Goal: Answer question/provide support

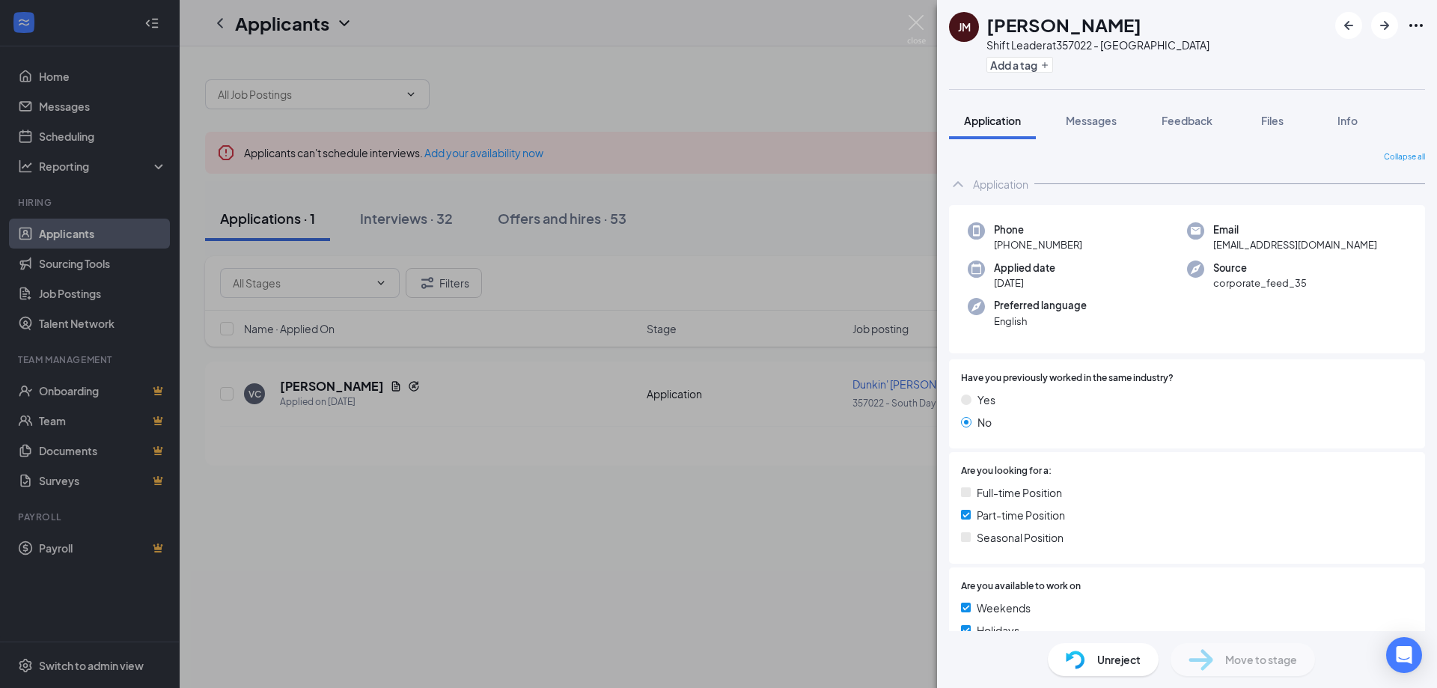
click at [540, 557] on div "[PERSON_NAME] [PERSON_NAME] Shift Leader at 357022 - [GEOGRAPHIC_DATA] Add a ta…" at bounding box center [718, 344] width 1437 height 688
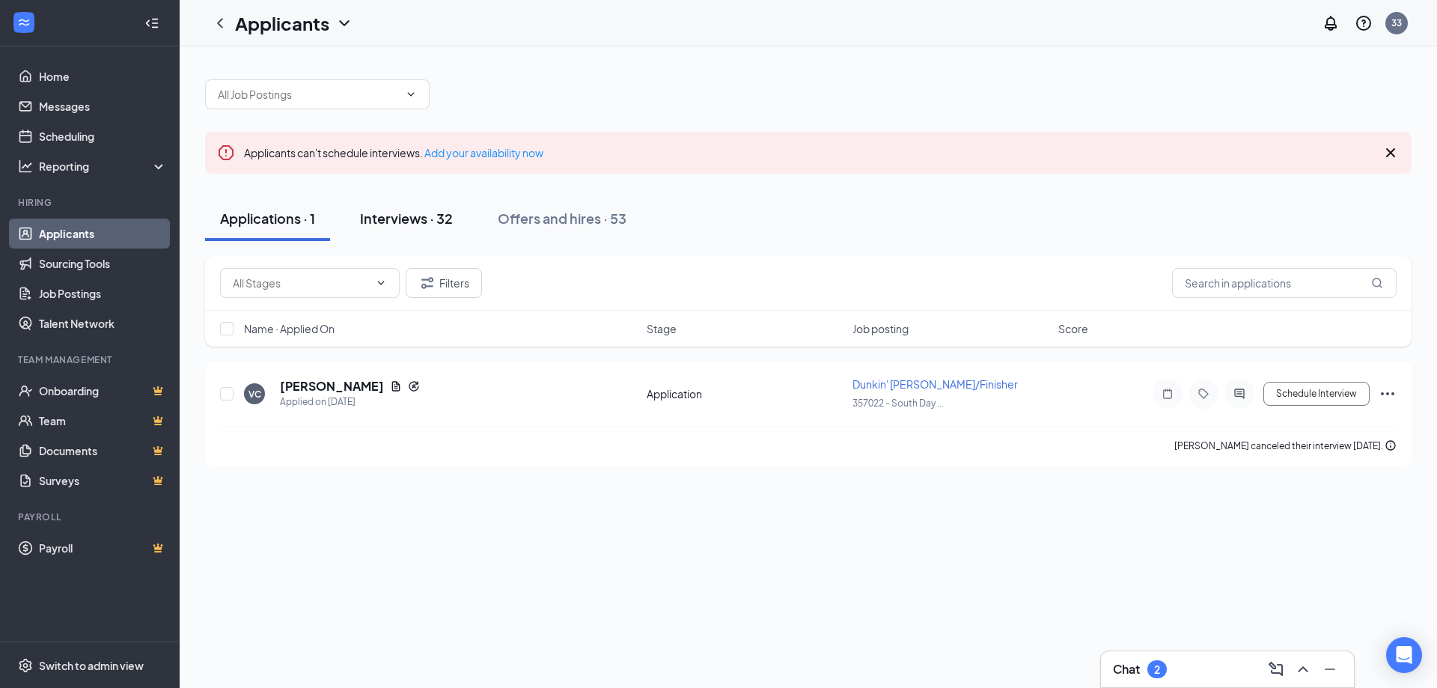
click at [394, 212] on div "Interviews · 32" at bounding box center [406, 218] width 93 height 19
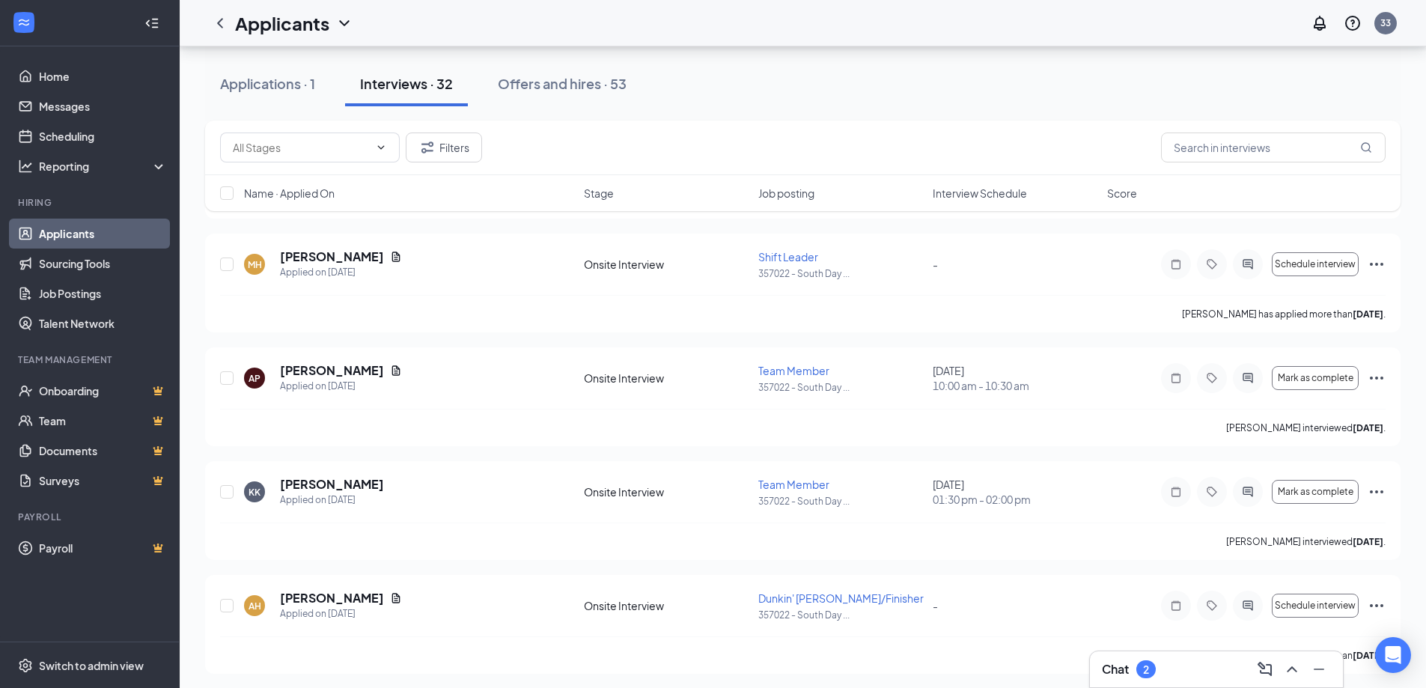
scroll to position [674, 0]
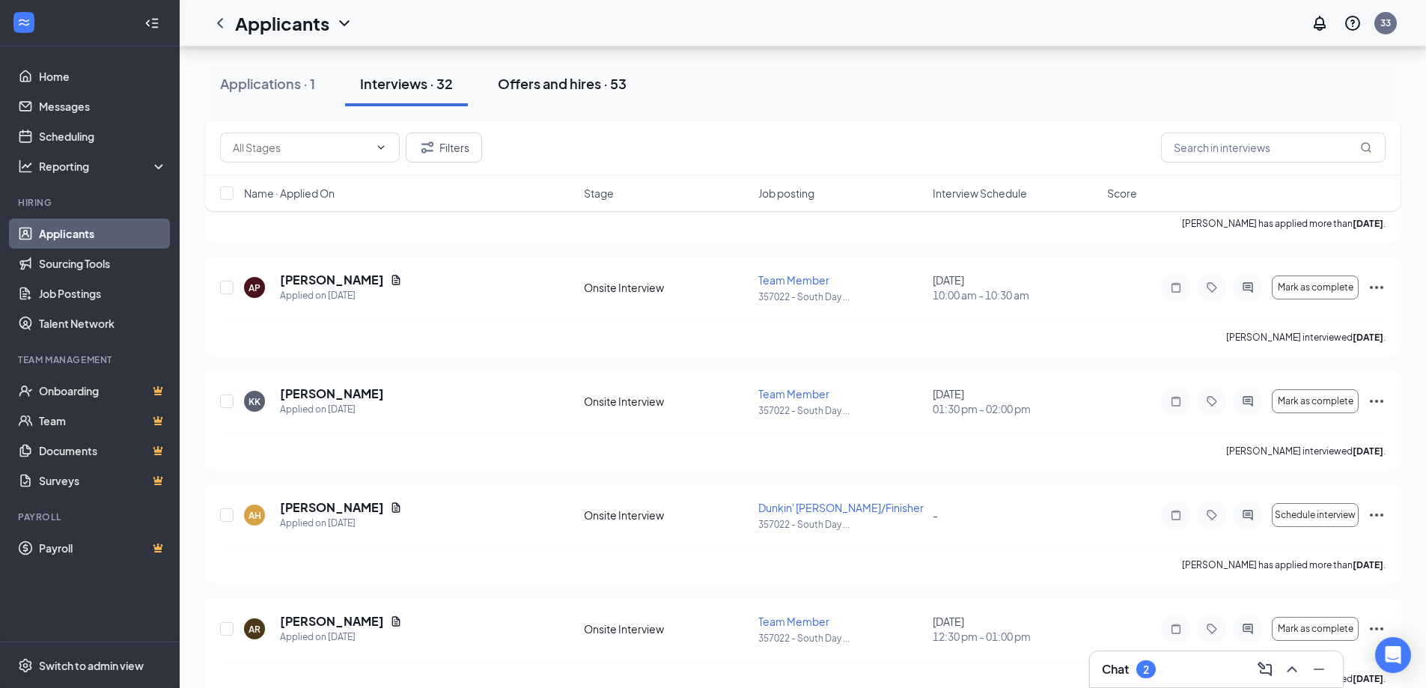
click at [566, 93] on button "Offers and hires · 53" at bounding box center [562, 83] width 159 height 45
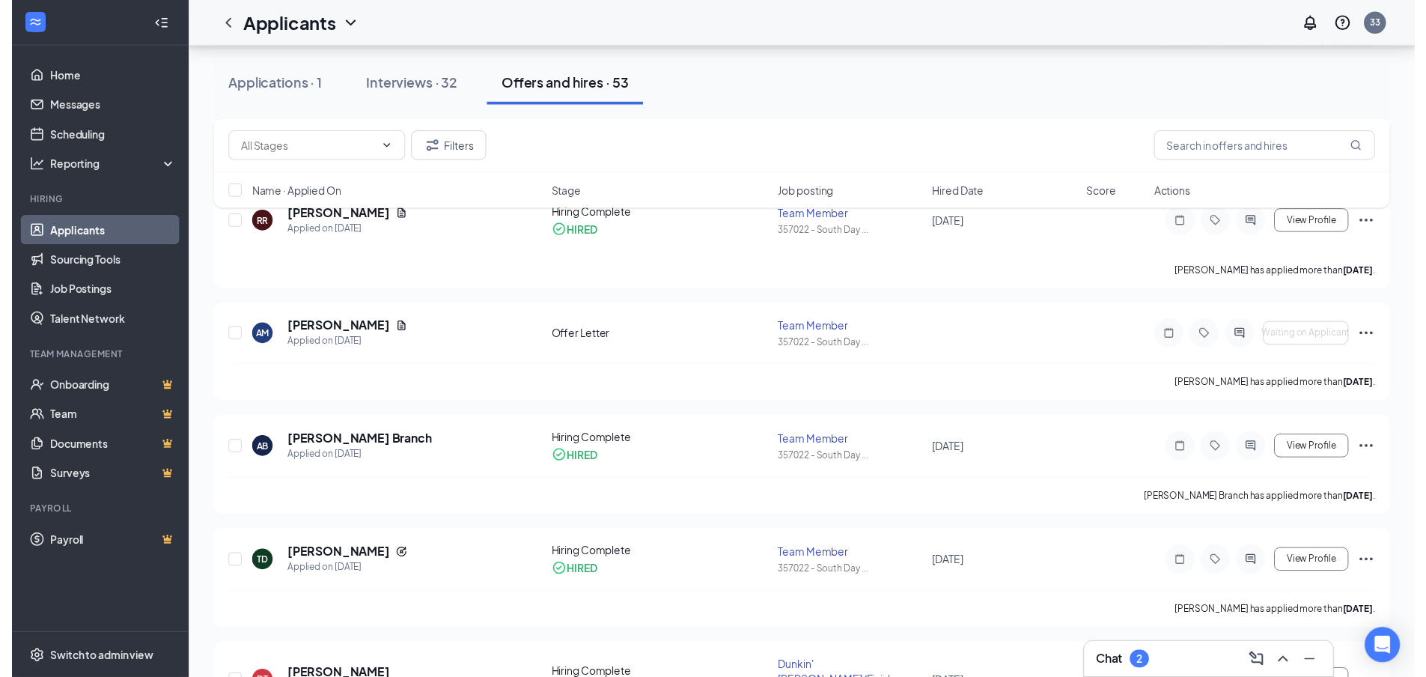
scroll to position [748, 0]
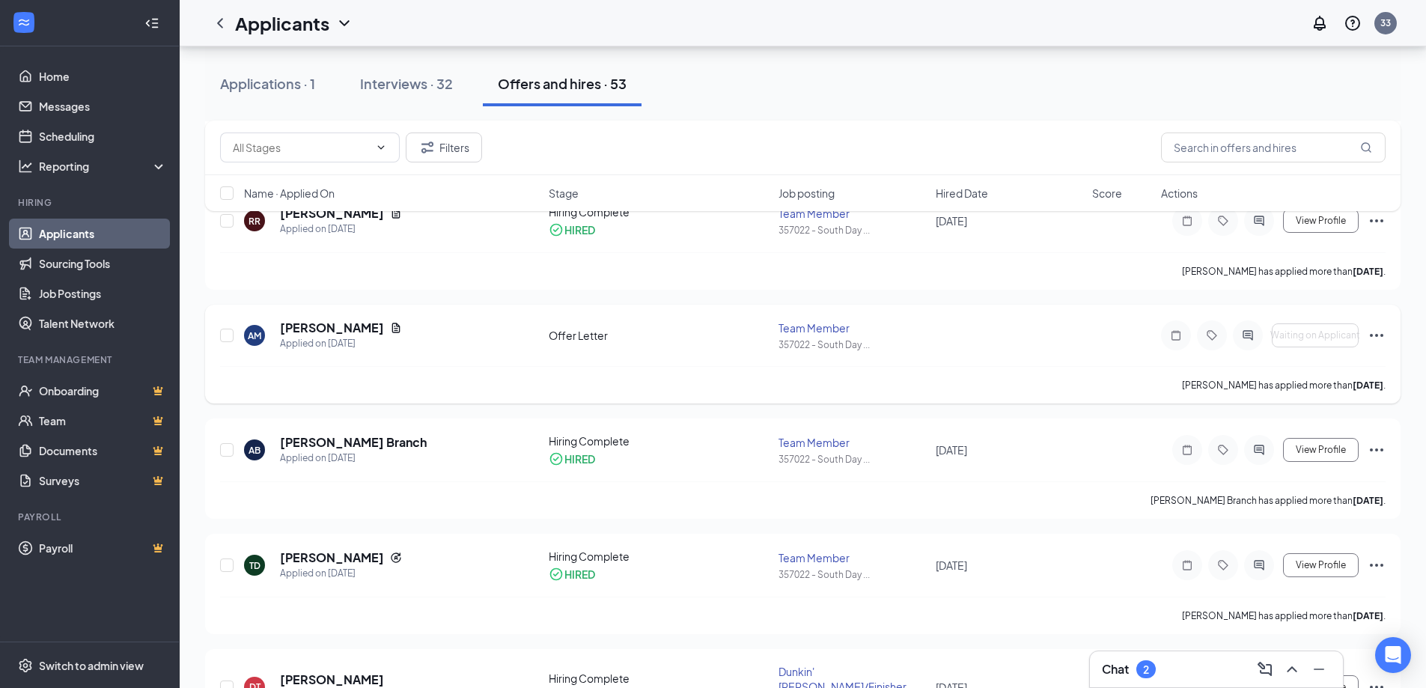
click at [1380, 333] on icon "Ellipses" at bounding box center [1376, 335] width 18 height 18
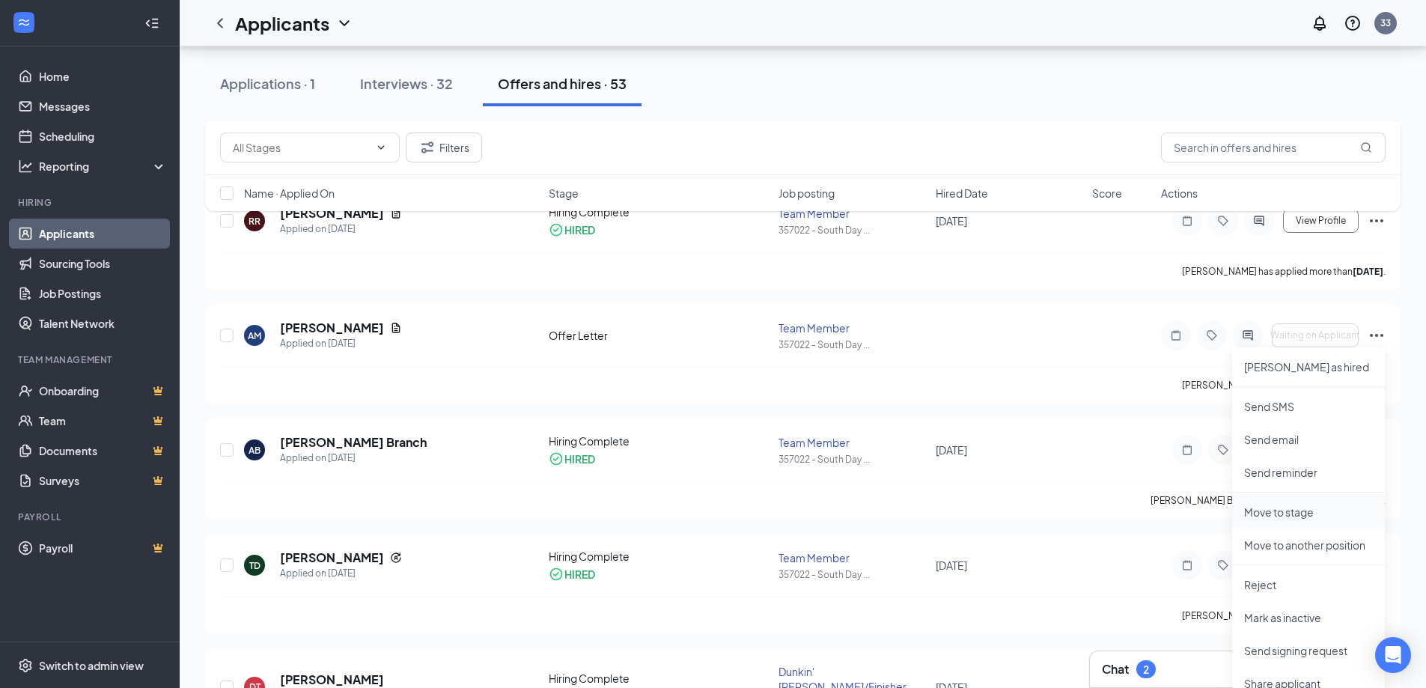
click at [1276, 510] on p "Move to stage" at bounding box center [1308, 511] width 129 height 15
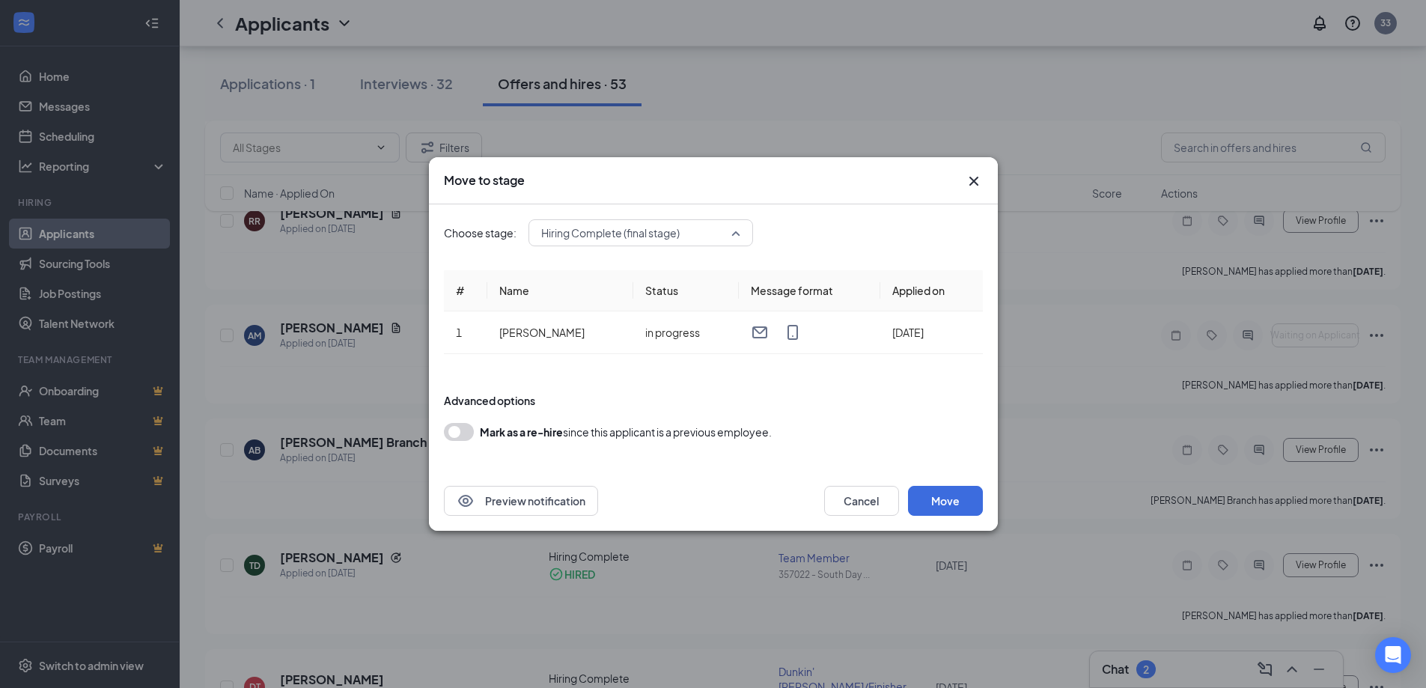
click at [736, 232] on span "Hiring Complete (final stage)" at bounding box center [640, 233] width 199 height 22
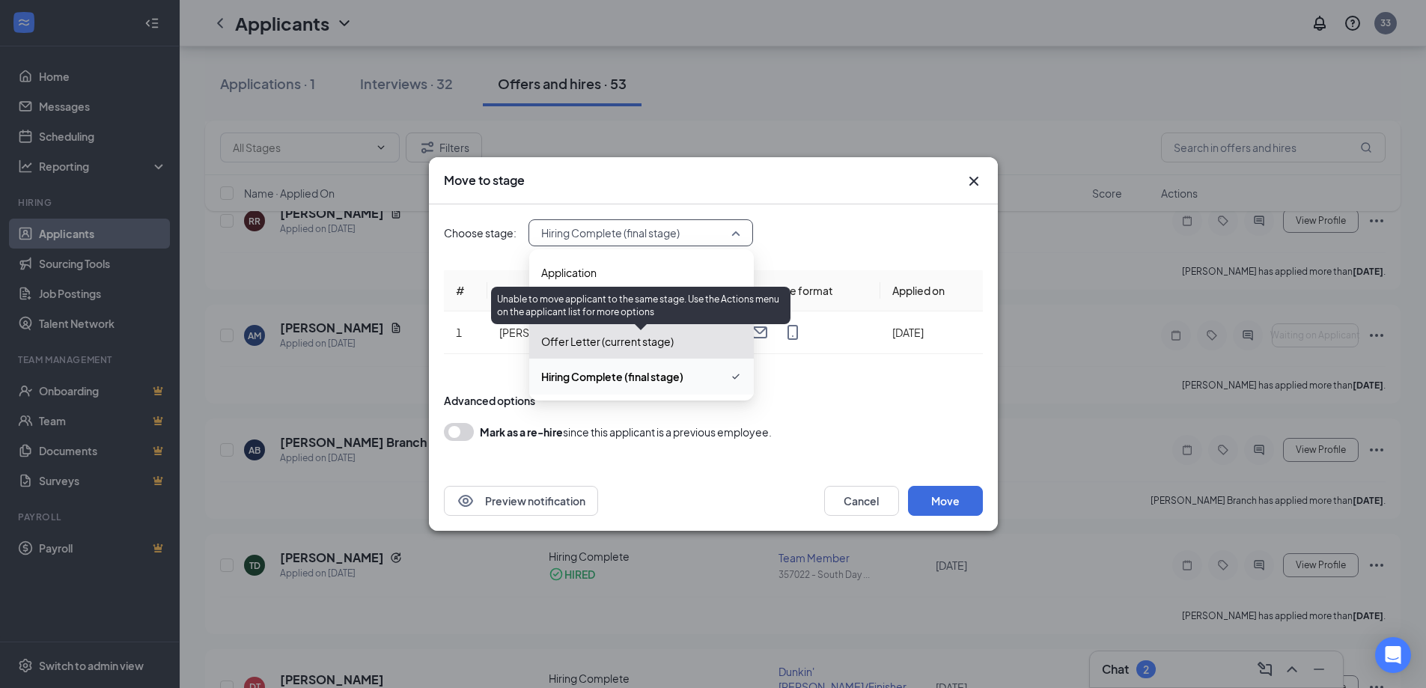
click at [662, 344] on span "Offer Letter (current stage)" at bounding box center [607, 341] width 132 height 16
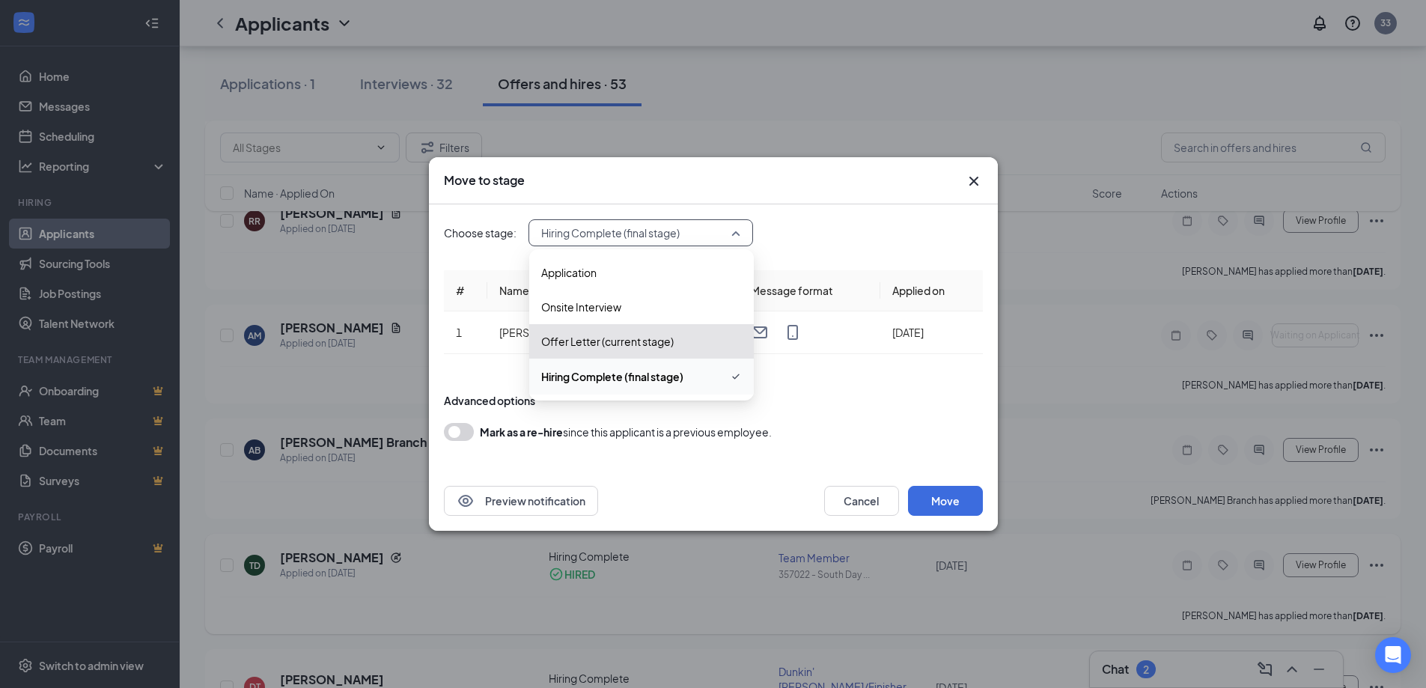
drag, startPoint x: 628, startPoint y: 579, endPoint x: 635, endPoint y: 570, distance: 11.7
click at [629, 579] on div "Move to stage Choose stage: Hiring Complete (final stage) 4039392 4039393 Appli…" at bounding box center [713, 344] width 1426 height 688
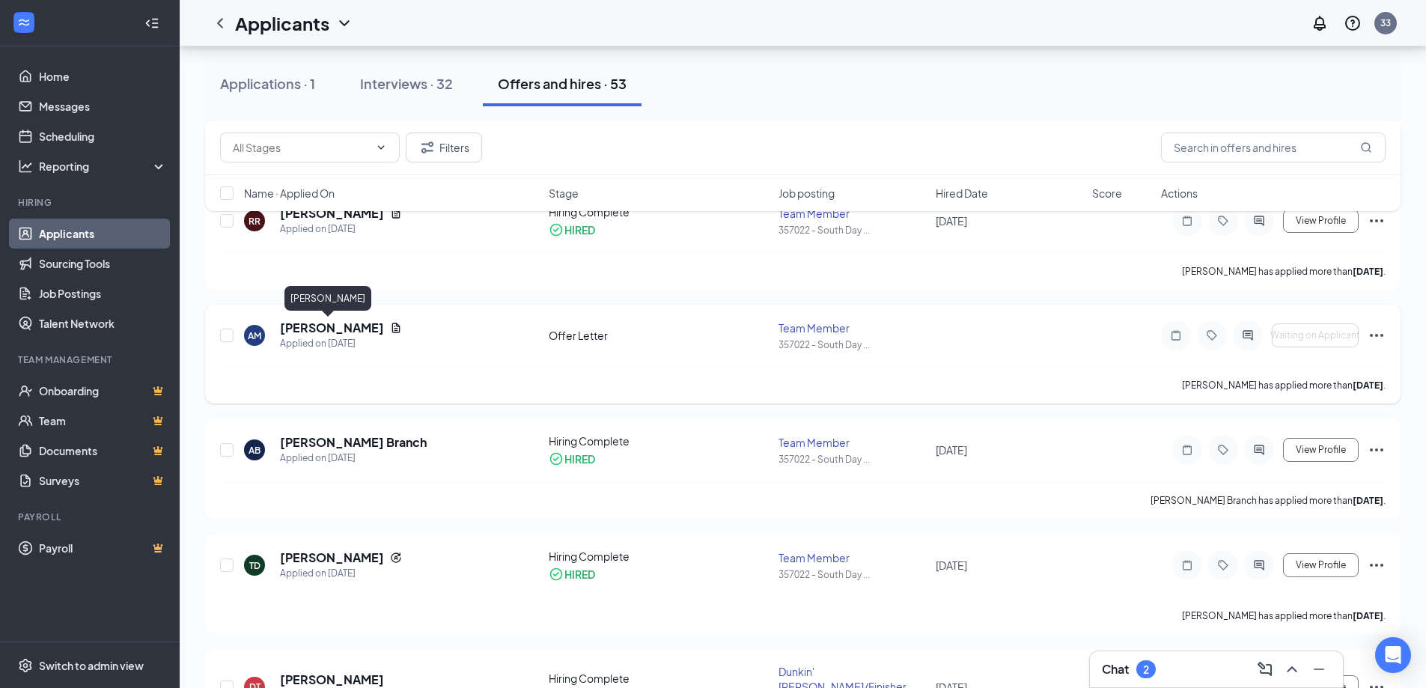
click at [326, 326] on h5 "[PERSON_NAME]" at bounding box center [332, 328] width 104 height 16
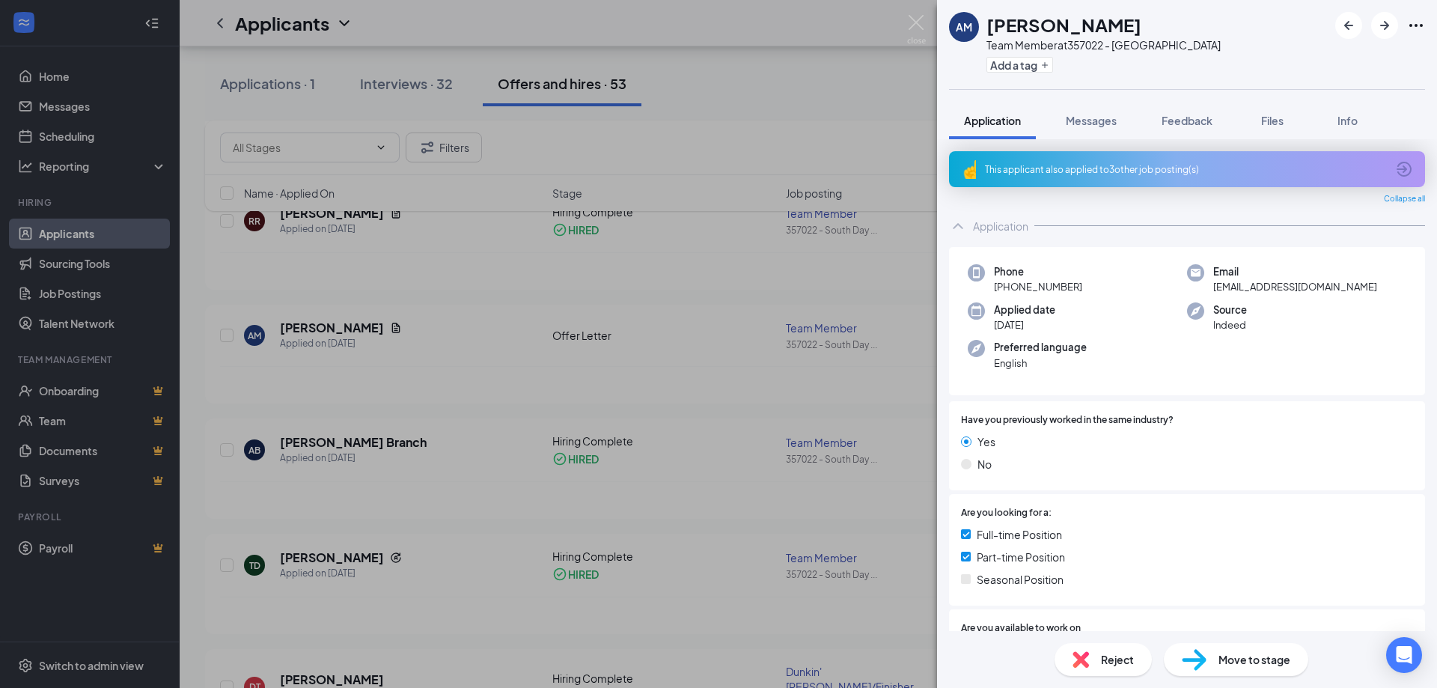
click at [725, 623] on div "AM [PERSON_NAME] Team Member at 357022 - South Daytona Add a tag Application Me…" at bounding box center [718, 344] width 1437 height 688
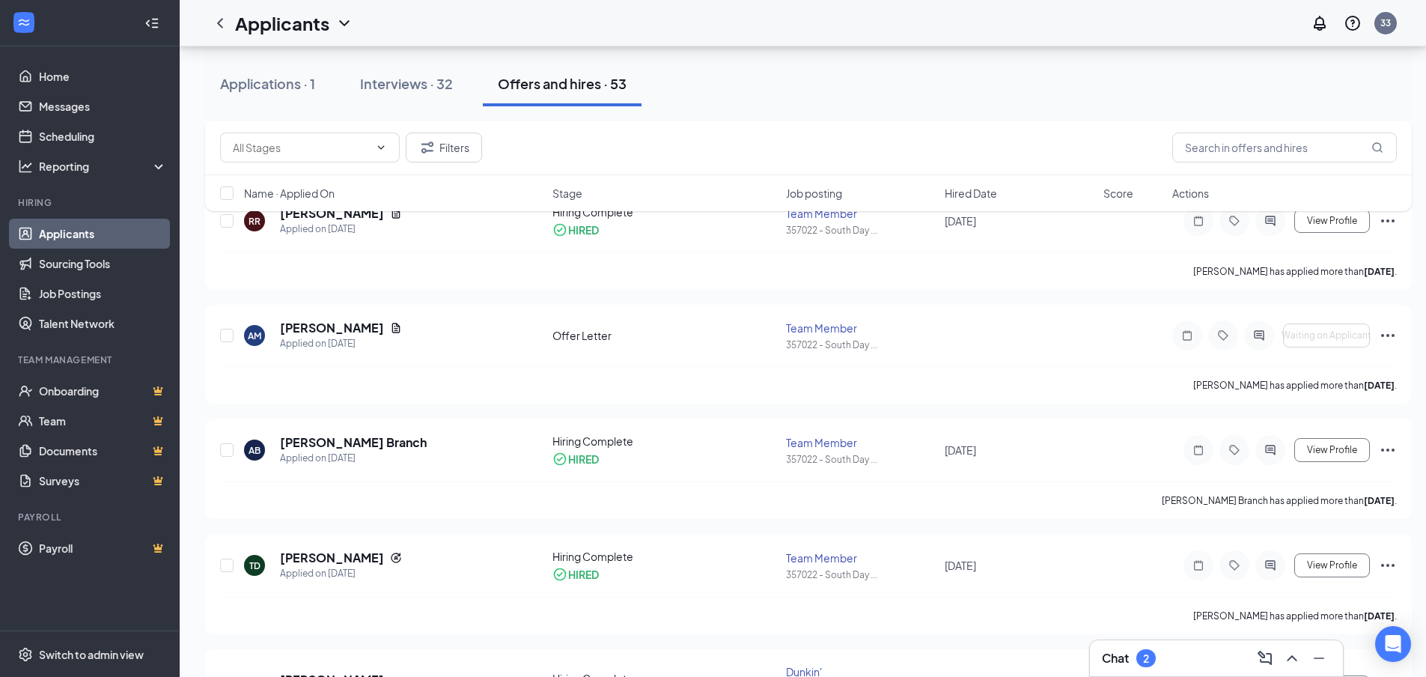
click at [1148, 660] on div "2" at bounding box center [1146, 658] width 6 height 13
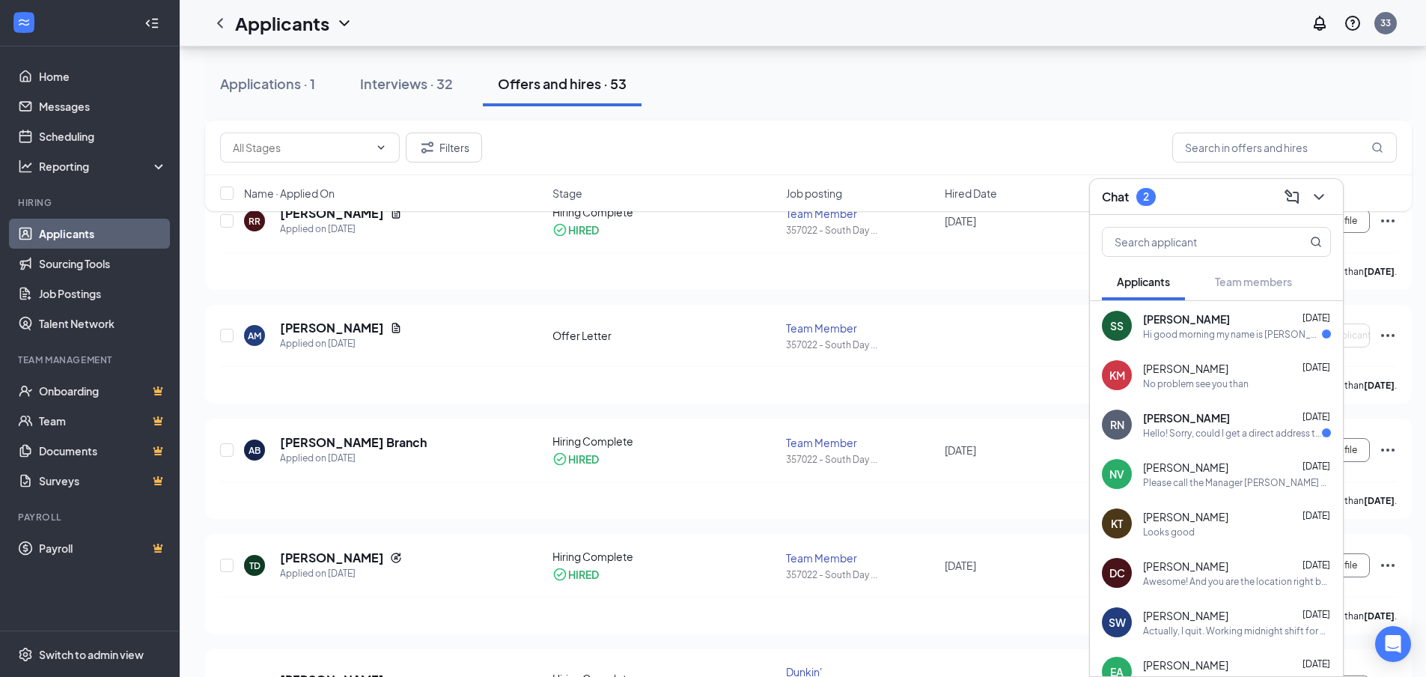
click at [1166, 436] on div "Hello! Sorry, could I get a direct address to the location of the interview? I …" at bounding box center [1232, 433] width 179 height 13
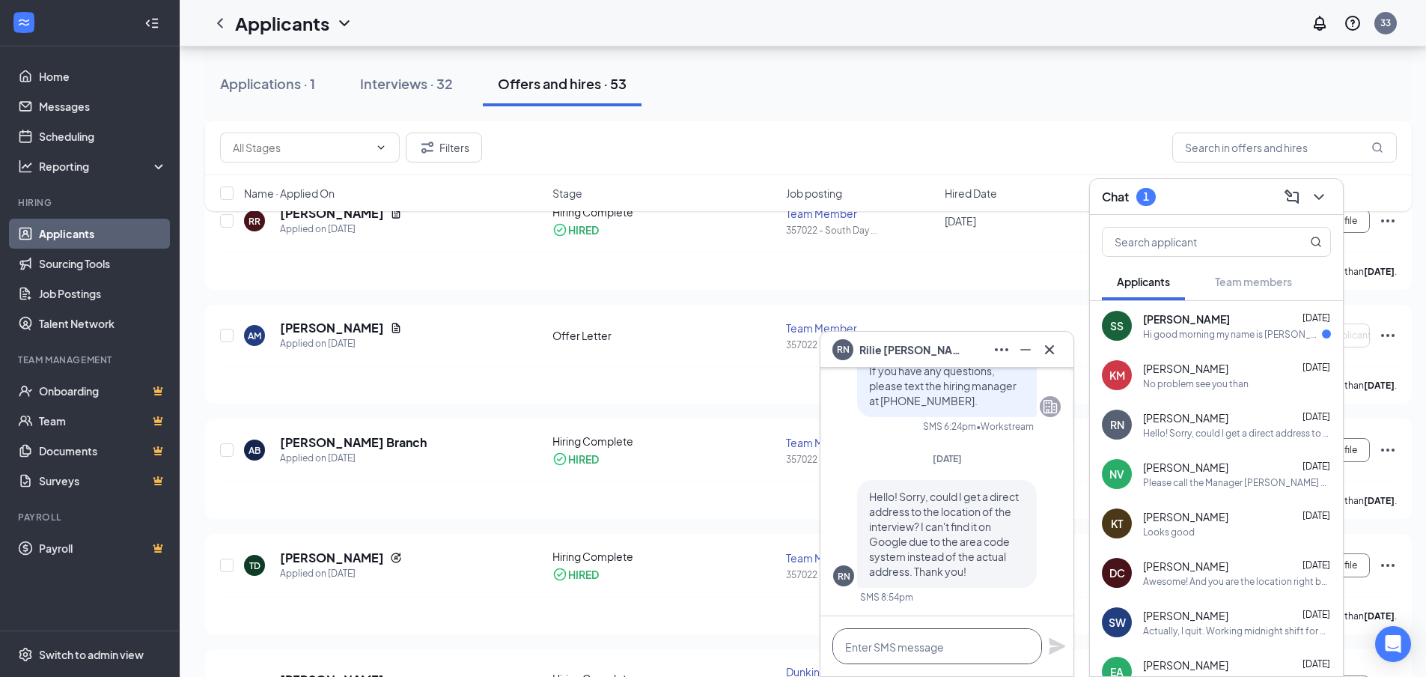
click at [885, 647] on textarea at bounding box center [937, 646] width 210 height 36
click at [885, 646] on textarea "[STREET_ADDRESS][PERSON_NAME]" at bounding box center [937, 646] width 210 height 36
click at [915, 650] on textarea "[STREET_ADDRESS][PERSON_NAME]" at bounding box center [937, 646] width 210 height 36
click at [950, 641] on textarea "[STREET_ADDRESS][PERSON_NAME]" at bounding box center [937, 646] width 210 height 36
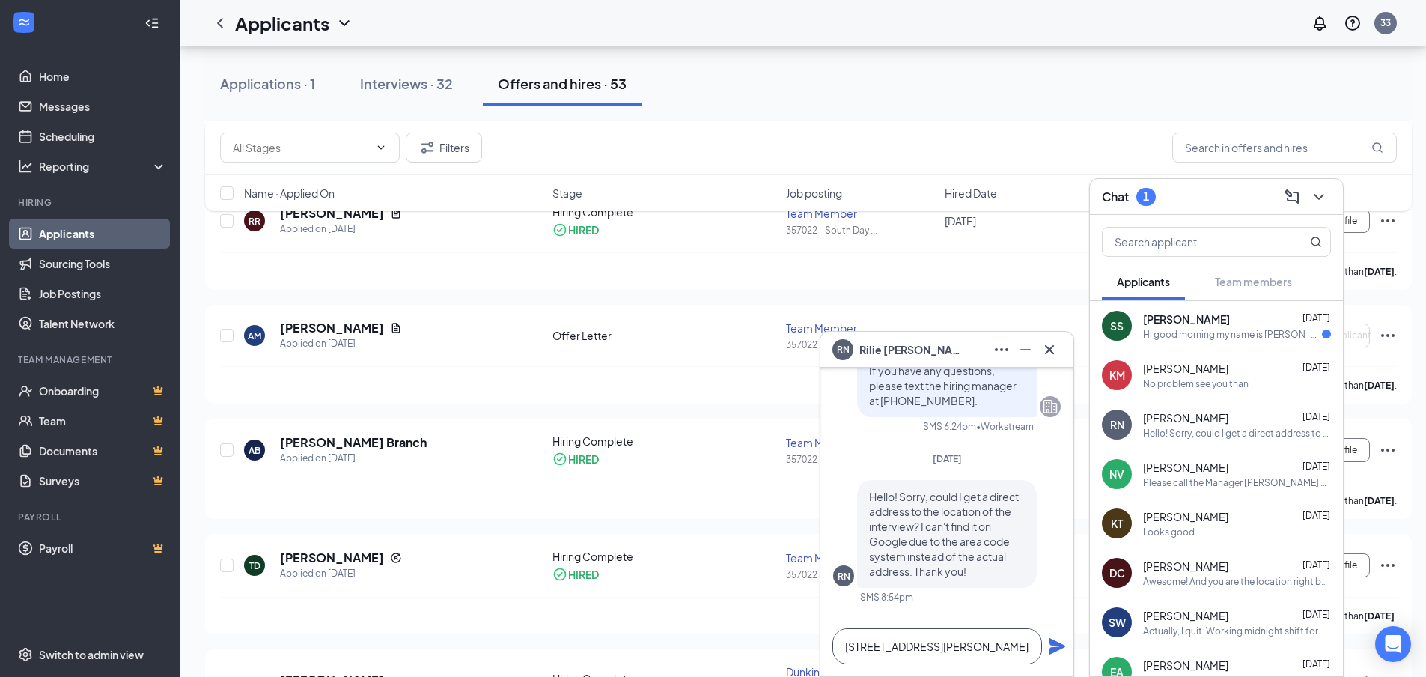
click at [945, 650] on textarea "[STREET_ADDRESS][PERSON_NAME]" at bounding box center [937, 646] width 210 height 36
type textarea "[STREET_ADDRESS][PERSON_NAME] [GEOGRAPHIC_DATA]"
click at [1058, 641] on icon "Plane" at bounding box center [1057, 646] width 18 height 18
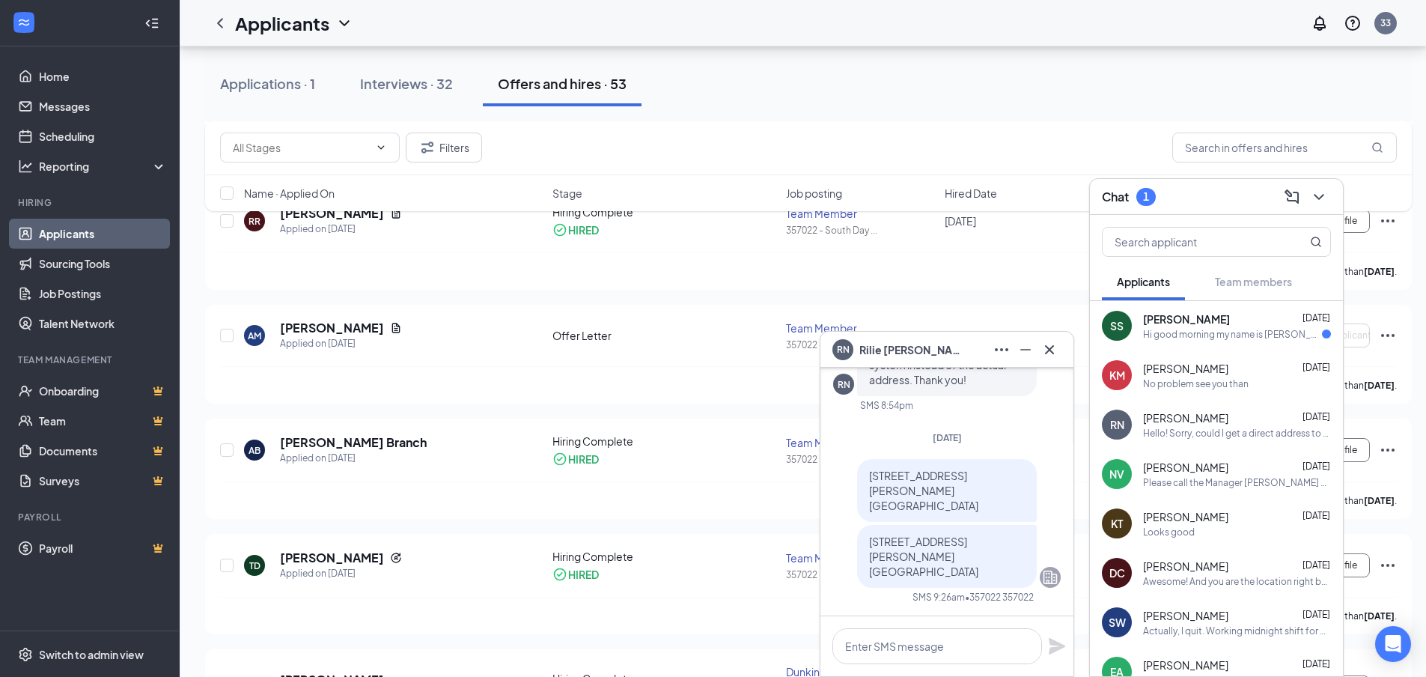
click at [1165, 330] on div "Hi good morning my name is [PERSON_NAME] I was supposed to come in for an inter…" at bounding box center [1232, 334] width 179 height 13
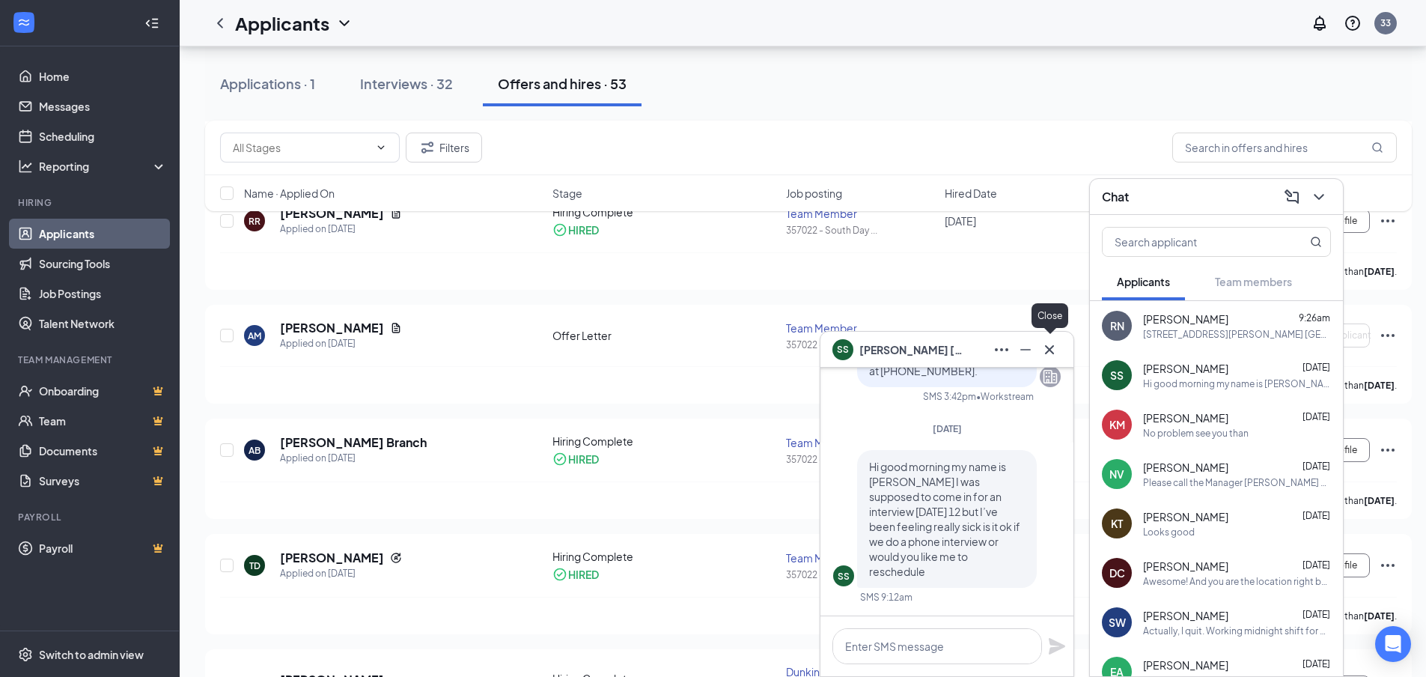
click at [1058, 346] on icon "Cross" at bounding box center [1049, 350] width 18 height 18
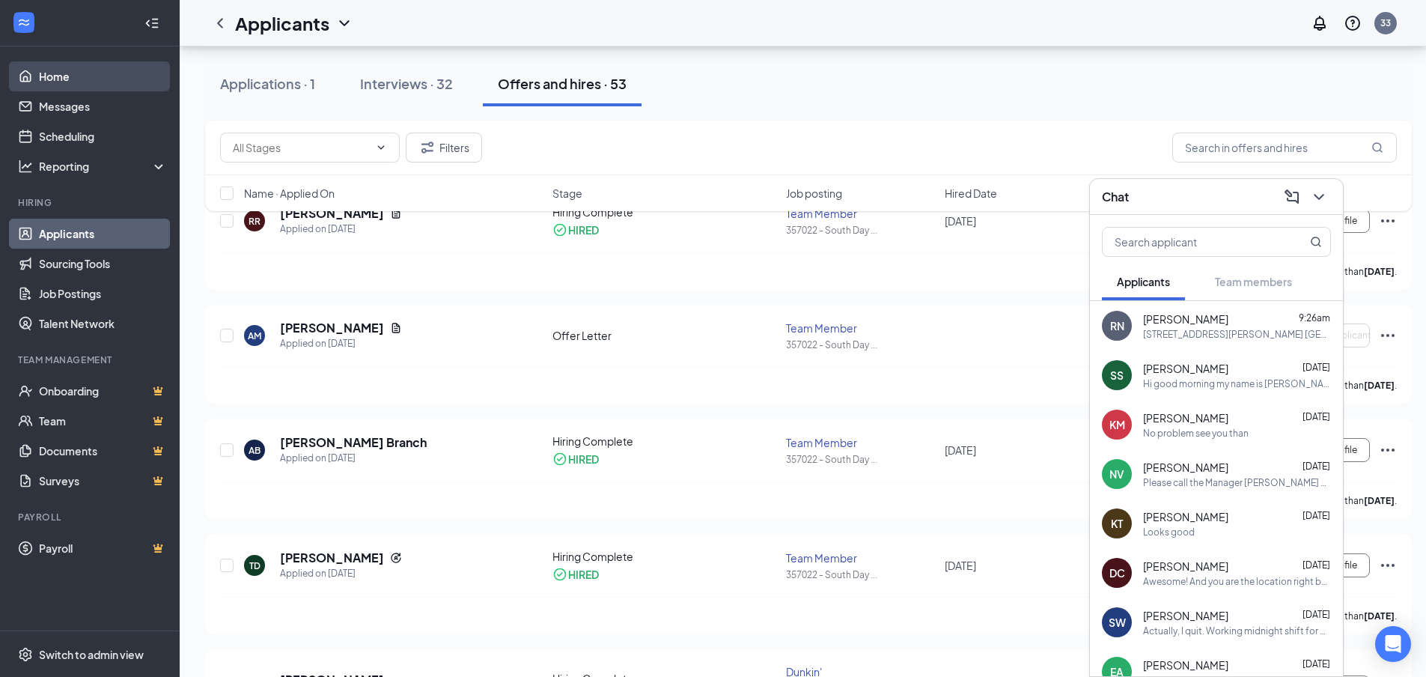
click at [72, 76] on link "Home" at bounding box center [103, 76] width 128 height 30
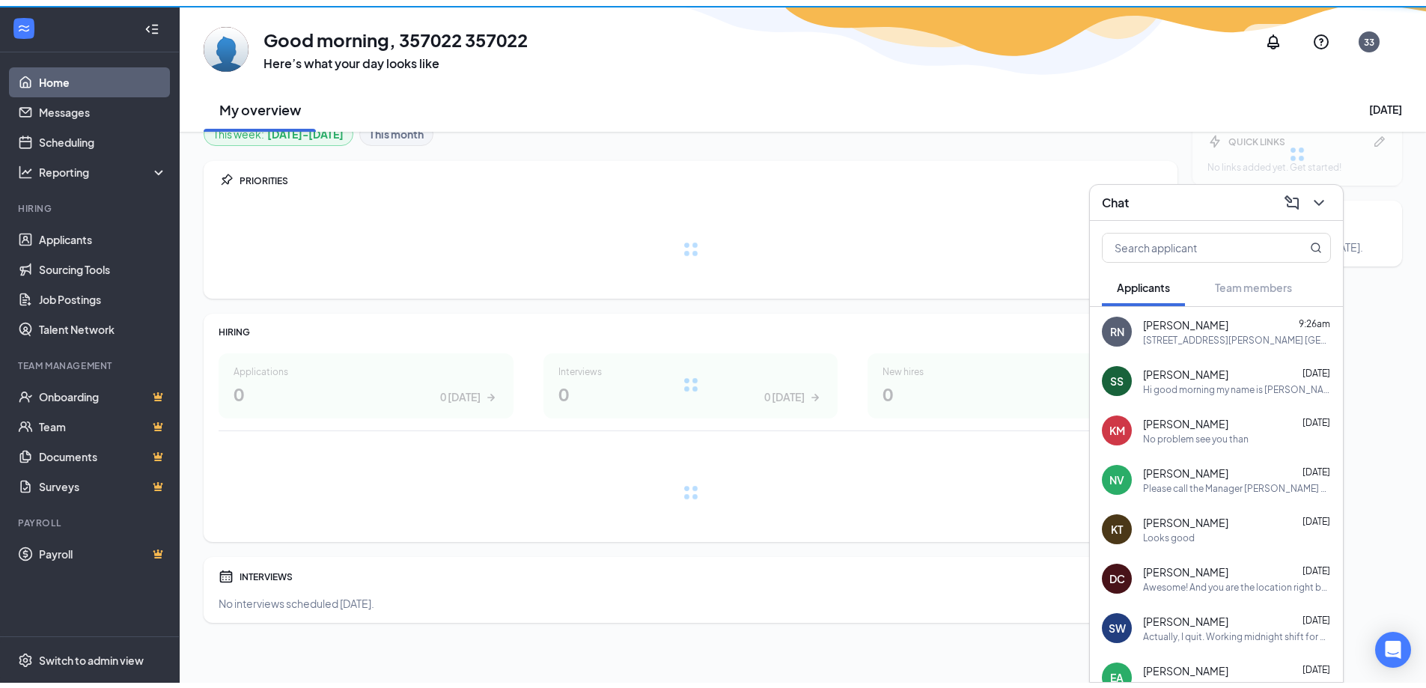
scroll to position [10, 0]
